Goal: Task Accomplishment & Management: Manage account settings

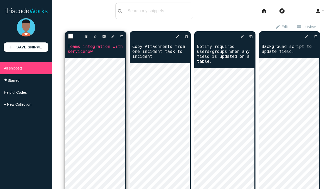
click at [98, 44] on link "Teams integration with servicenow" at bounding box center [95, 48] width 61 height 11
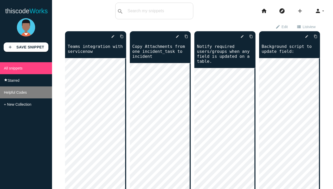
click at [25, 94] on span "Helpful Codes" at bounding box center [15, 92] width 23 height 4
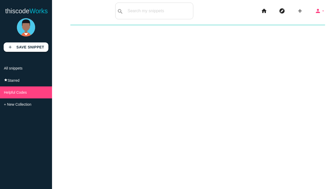
click at [321, 10] on icon "arrow_drop_down" at bounding box center [323, 11] width 4 height 17
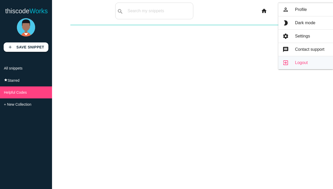
click at [294, 63] on link "exit_to_app Logout" at bounding box center [305, 62] width 55 height 13
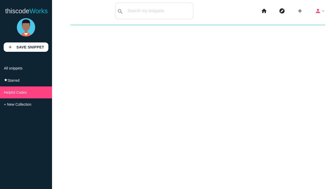
click at [321, 13] on icon "arrow_drop_down" at bounding box center [323, 11] width 4 height 17
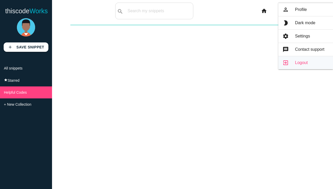
click at [300, 62] on link "exit_to_app Logout" at bounding box center [305, 62] width 55 height 13
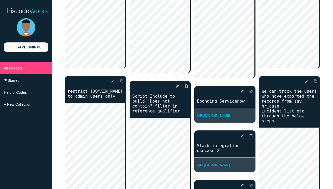
scroll to position [156, 0]
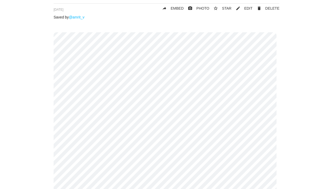
scroll to position [52, 0]
